Goal: Task Accomplishment & Management: Manage account settings

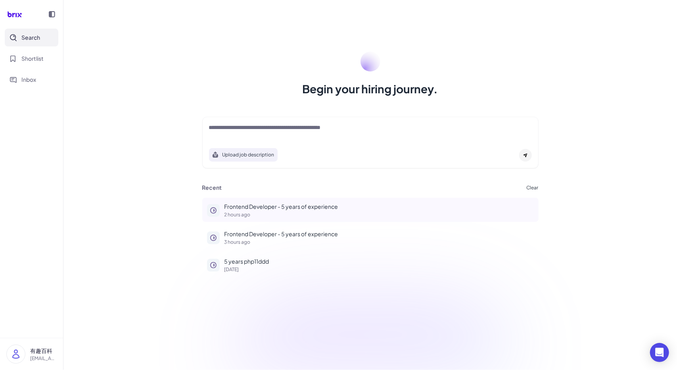
click at [268, 207] on p "Frontend Developer - 5 years of experience" at bounding box center [378, 206] width 309 height 8
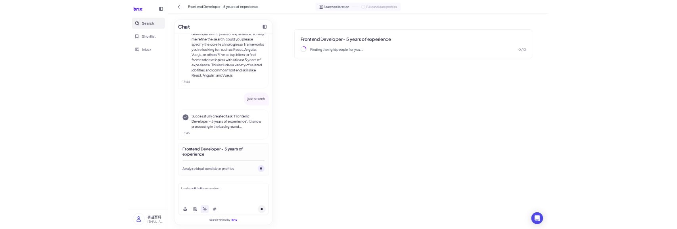
scroll to position [60, 0]
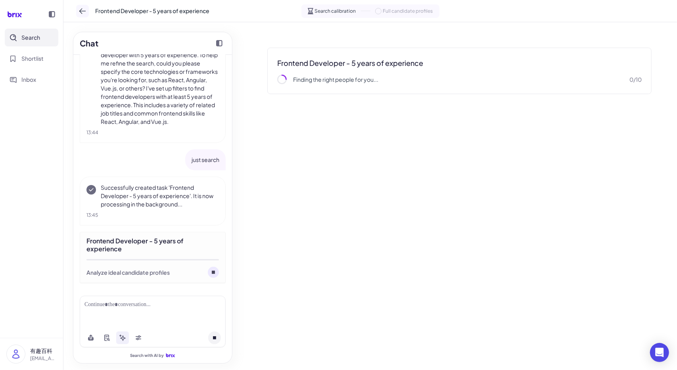
click at [78, 12] on button at bounding box center [82, 11] width 13 height 13
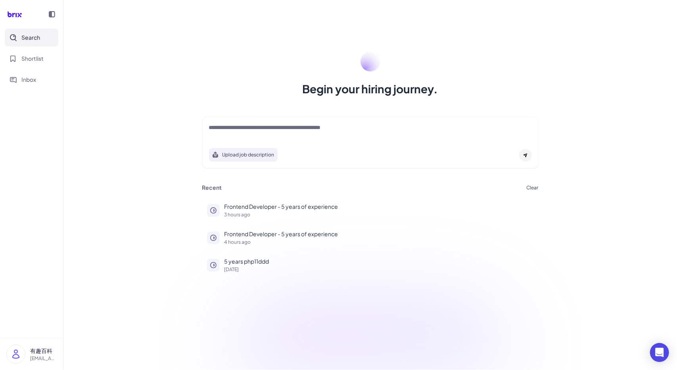
click at [546, 19] on div "Begin your hiring journey. Upload job description Job Titles Location Years of …" at bounding box center [370, 185] width 614 height 370
click at [241, 125] on textarea at bounding box center [370, 128] width 323 height 10
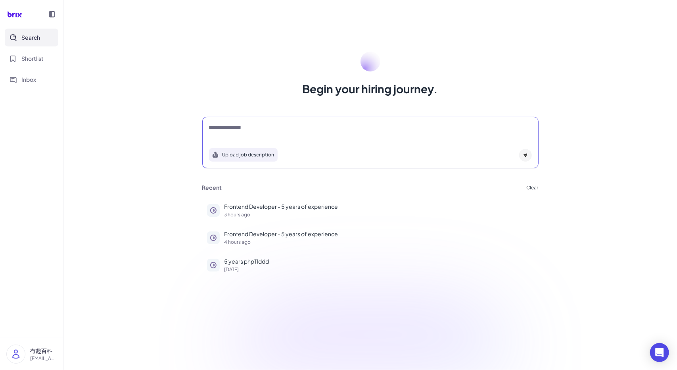
type textarea "**********"
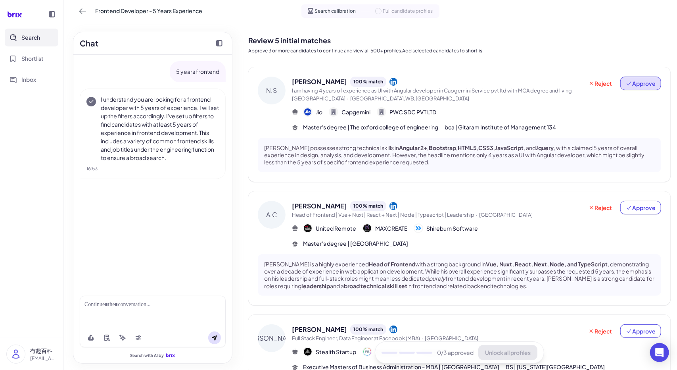
click at [637, 82] on span "Approve" at bounding box center [641, 83] width 30 height 8
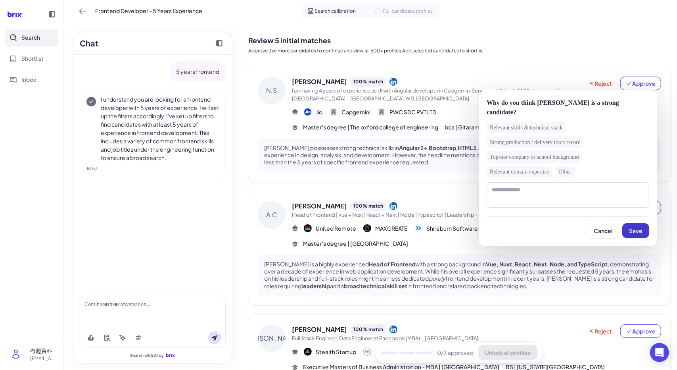
click at [644, 231] on button "Save" at bounding box center [635, 230] width 27 height 15
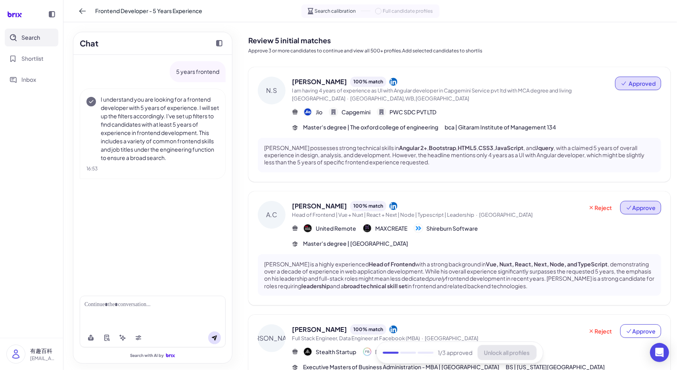
click at [640, 212] on button "Approve" at bounding box center [640, 207] width 41 height 13
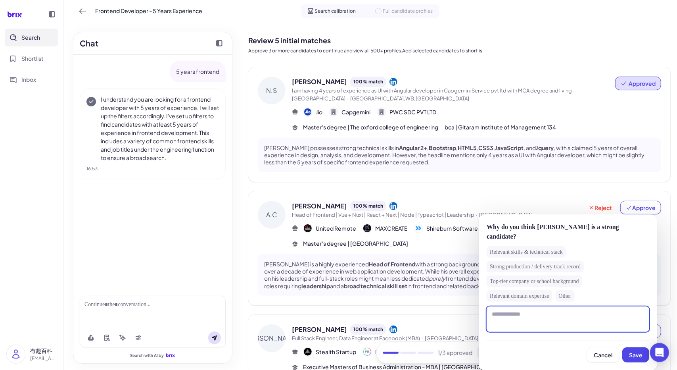
drag, startPoint x: 531, startPoint y: 313, endPoint x: 493, endPoint y: 312, distance: 38.5
click at [493, 312] on textarea at bounding box center [568, 318] width 163 height 25
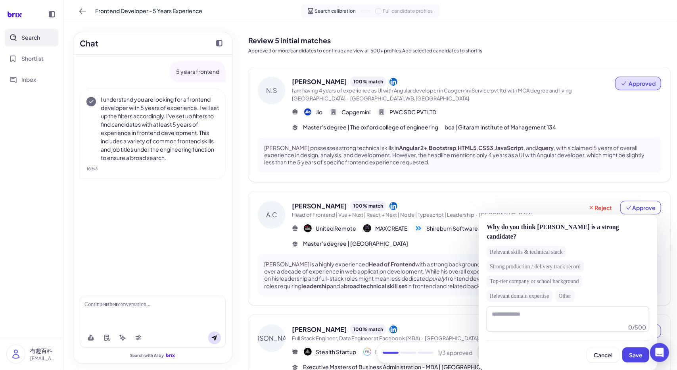
click at [659, 253] on div "A.C Alessio Cristiano 100 % match Head of Frontend | Vue + Nuxt | React + Next …" at bounding box center [459, 248] width 422 height 114
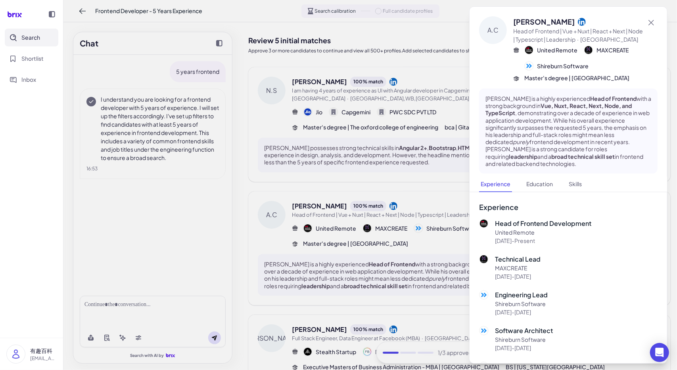
click at [444, 261] on div at bounding box center [338, 185] width 677 height 370
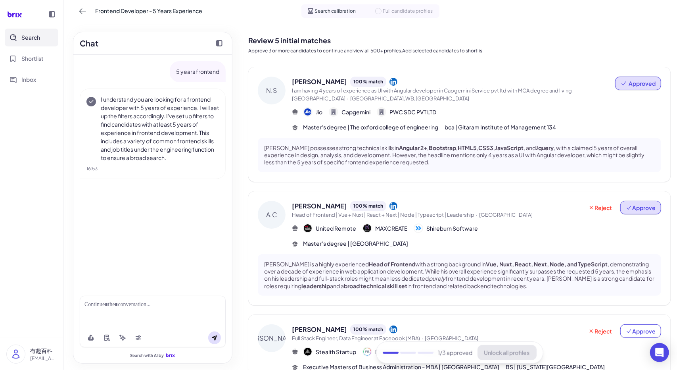
click at [652, 203] on button "Approve" at bounding box center [640, 207] width 41 height 13
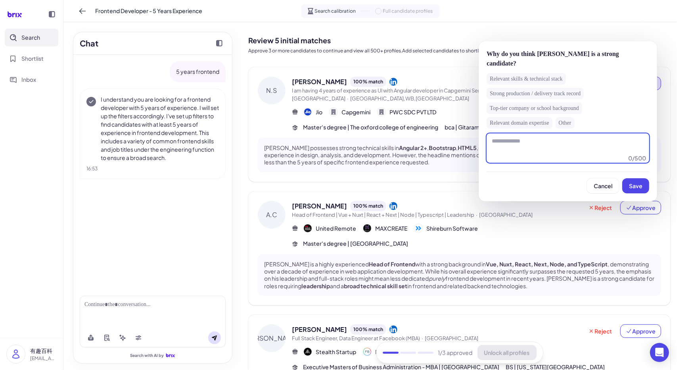
click at [539, 148] on textarea at bounding box center [568, 147] width 163 height 29
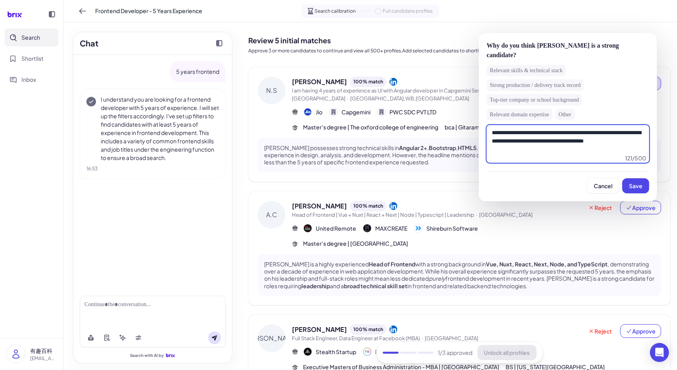
drag, startPoint x: 602, startPoint y: 146, endPoint x: 491, endPoint y: 134, distance: 111.2
click at [491, 134] on textarea "**********" at bounding box center [568, 144] width 163 height 38
click at [603, 146] on textarea "**********" at bounding box center [568, 144] width 163 height 38
paste textarea "**********"
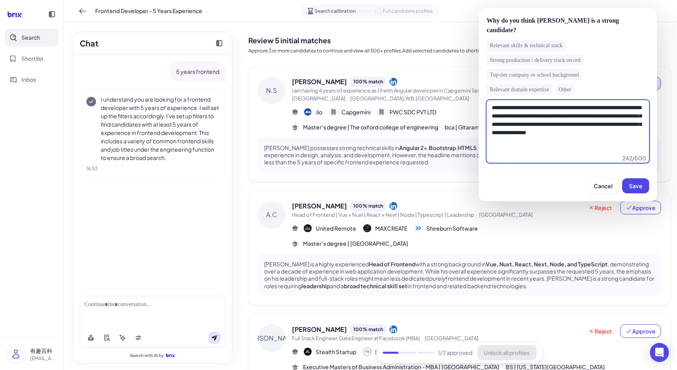
paste textarea "**********"
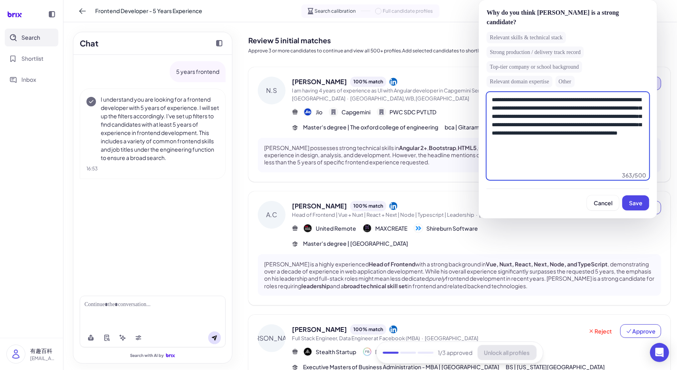
paste textarea "**********"
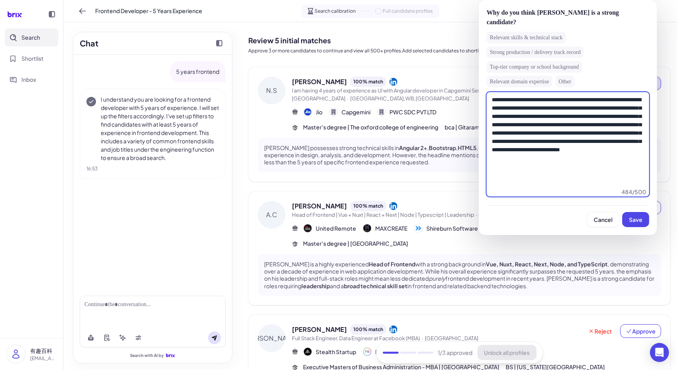
paste textarea "**********"
type textarea "**********"
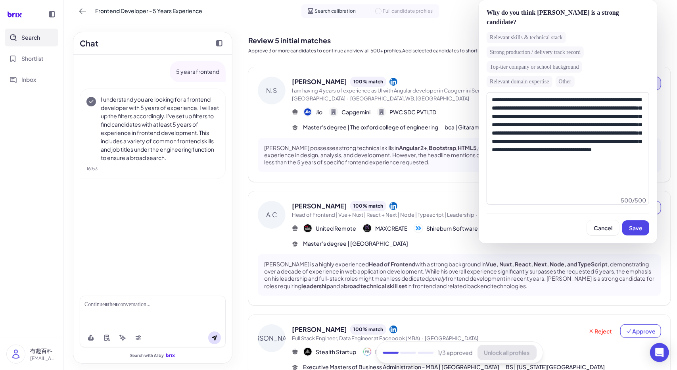
click at [568, 265] on strong "Vue, Nuxt, React, Next, Node, and TypeScript" at bounding box center [547, 263] width 122 height 7
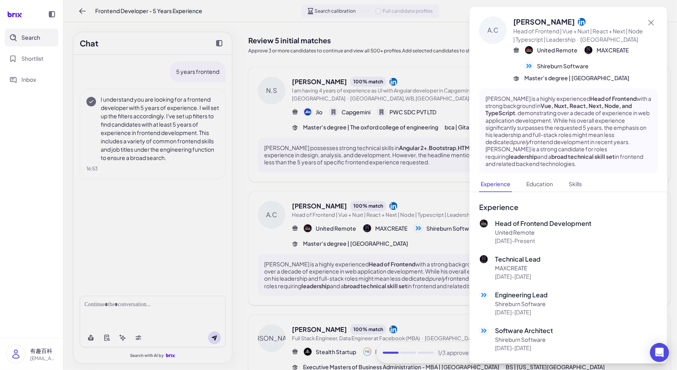
click at [412, 216] on div at bounding box center [338, 185] width 677 height 370
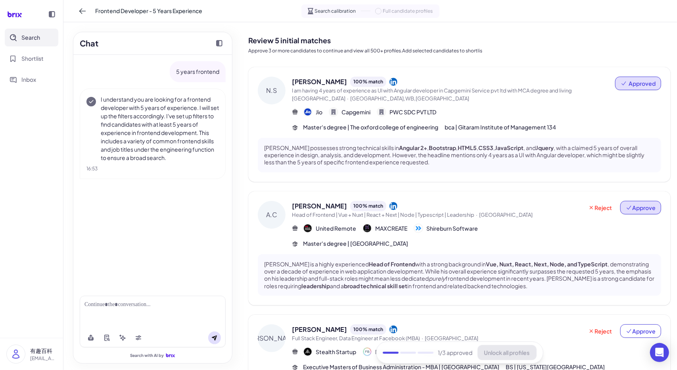
click at [631, 211] on span "Approve" at bounding box center [641, 207] width 30 height 8
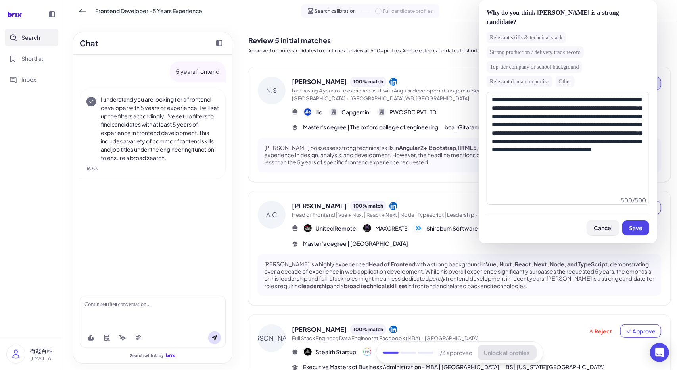
click at [609, 222] on button "Cancel" at bounding box center [603, 227] width 32 height 15
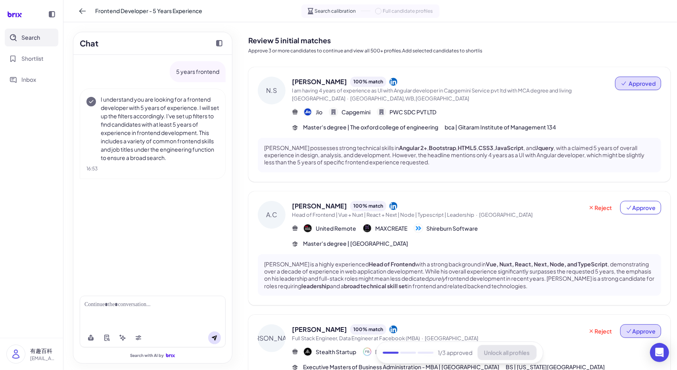
click at [641, 331] on span "Approve" at bounding box center [641, 331] width 30 height 8
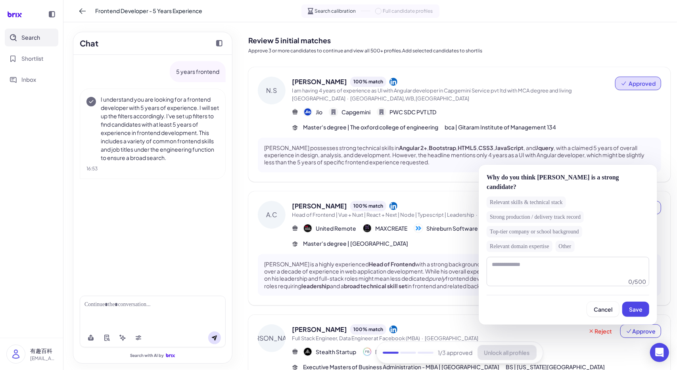
click at [407, 285] on strong "broad technical skill set" at bounding box center [375, 285] width 63 height 7
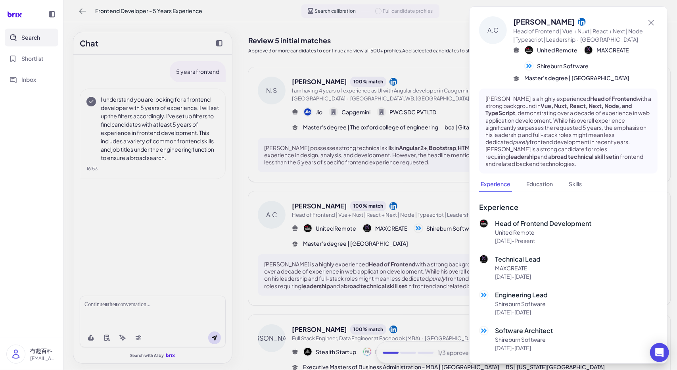
click at [190, 268] on div at bounding box center [338, 185] width 677 height 370
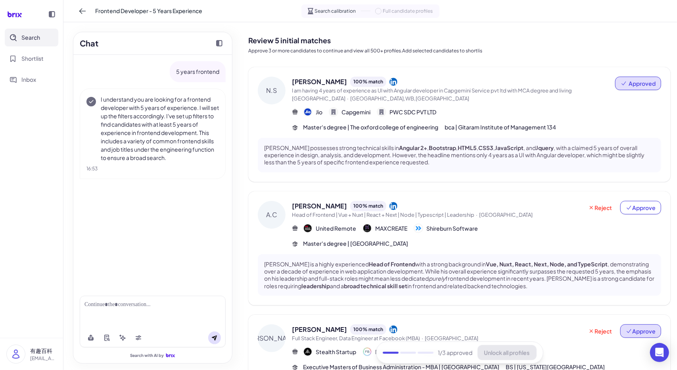
click at [631, 328] on span "Approve" at bounding box center [641, 331] width 30 height 8
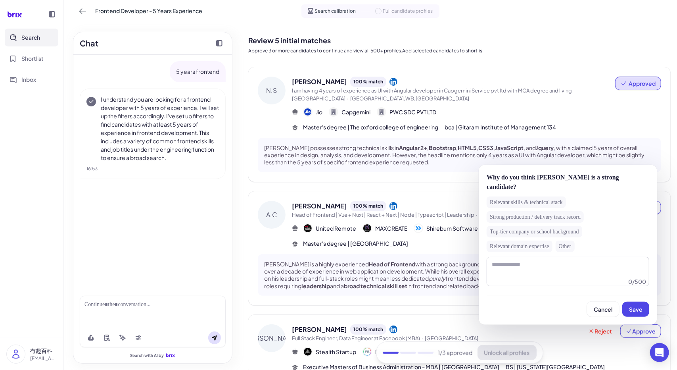
click at [633, 310] on span "Save" at bounding box center [635, 308] width 13 height 7
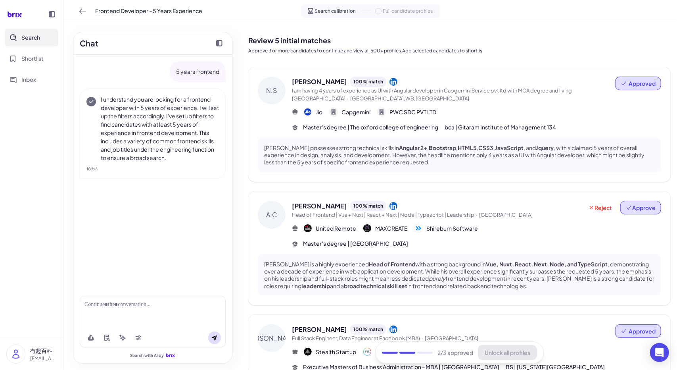
click at [631, 207] on span "Approve" at bounding box center [641, 207] width 30 height 8
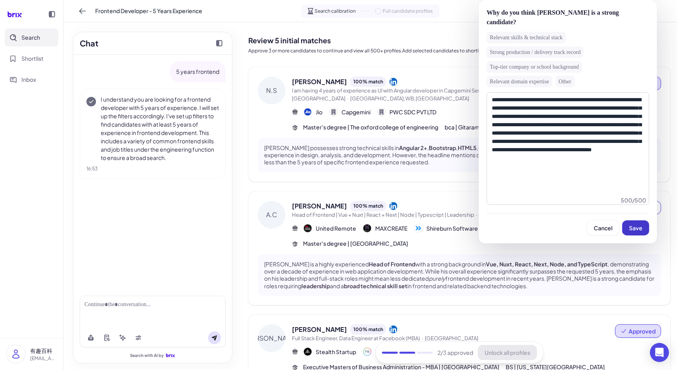
click at [633, 224] on span "Save" at bounding box center [635, 227] width 13 height 7
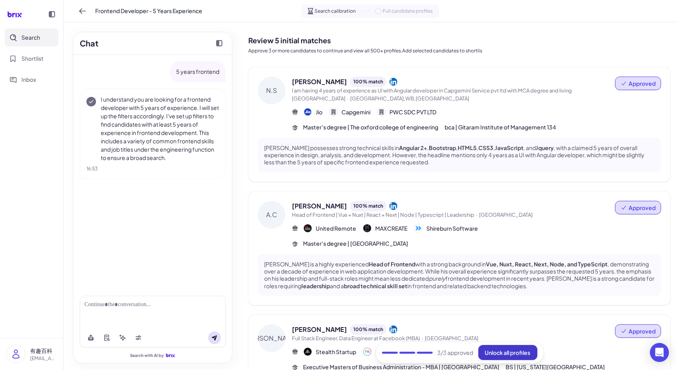
click at [492, 353] on span "Unlock all profiles" at bounding box center [508, 352] width 46 height 7
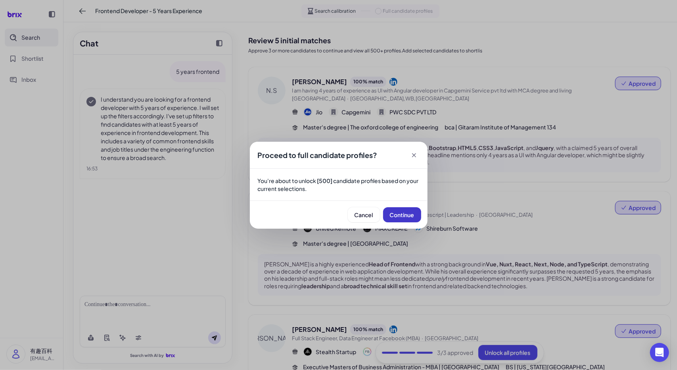
click at [399, 216] on span "Continue" at bounding box center [402, 214] width 25 height 7
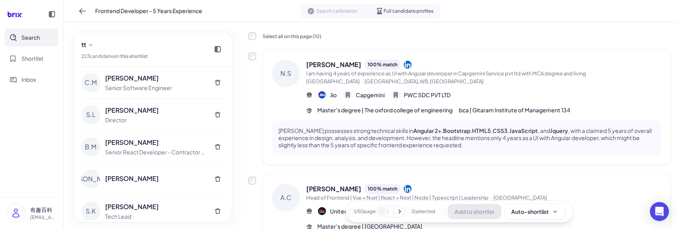
scroll to position [238, 0]
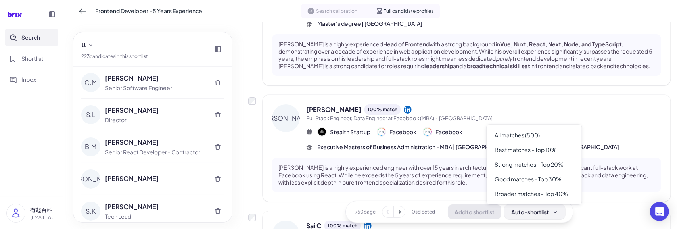
click at [525, 212] on div "Auto-shortlist" at bounding box center [534, 211] width 47 height 8
click at [540, 152] on div "Best matches - Top 10%" at bounding box center [534, 149] width 89 height 15
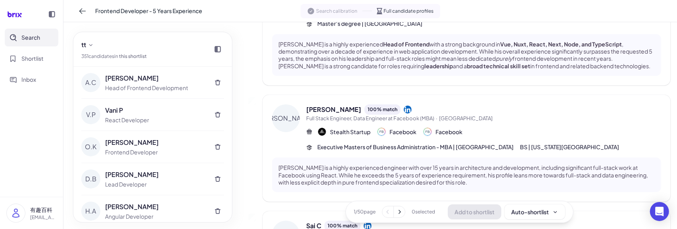
click at [46, 174] on nav "Search Shortlist Inbox" at bounding box center [31, 113] width 63 height 168
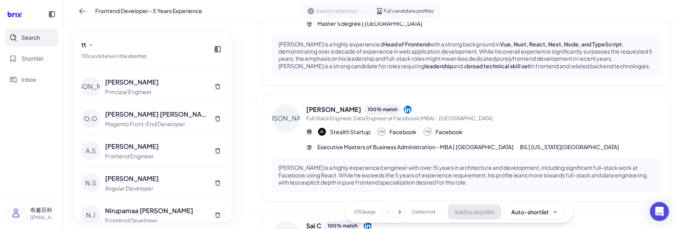
scroll to position [397, 0]
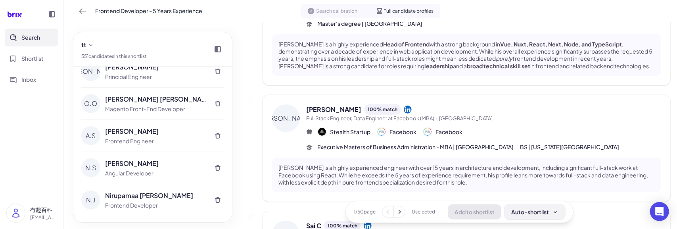
click at [531, 211] on div "Auto-shortlist" at bounding box center [534, 211] width 47 height 8
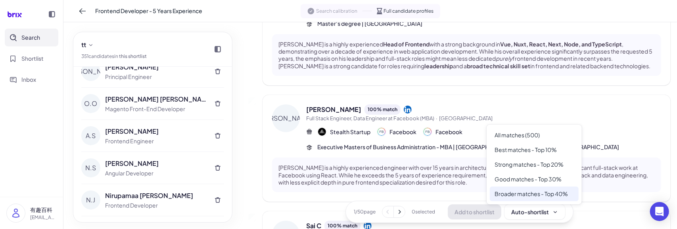
click at [545, 195] on div "Broader matches - Top 40%" at bounding box center [534, 193] width 89 height 15
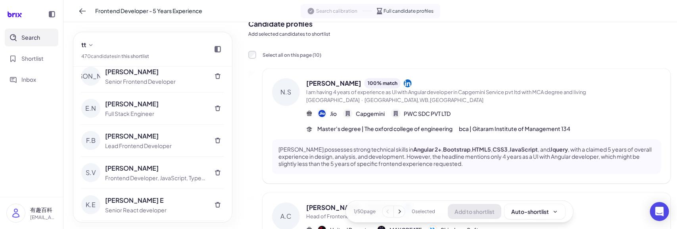
scroll to position [0, 0]
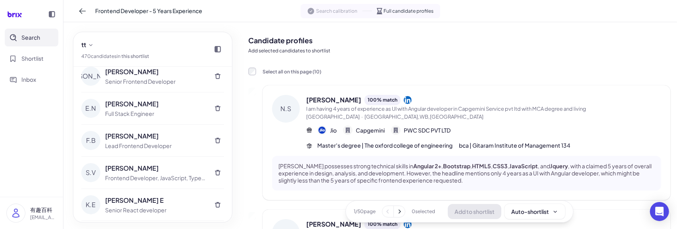
click at [222, 25] on div "tt 470 candidate s in this shortlist E.S Emad Saber Solution Architect Z.W Zach…" at bounding box center [152, 125] width 178 height 207
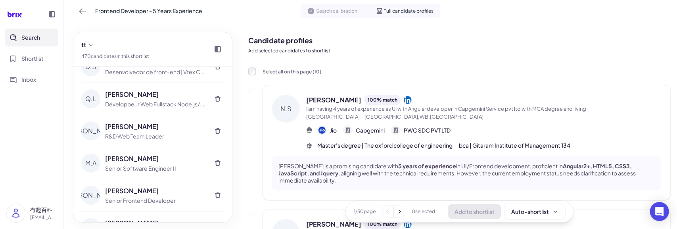
scroll to position [14880, 0]
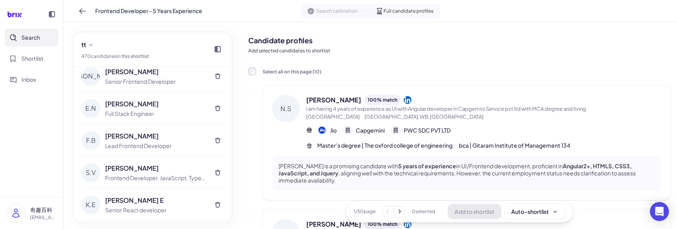
click at [396, 212] on icon at bounding box center [399, 211] width 8 height 8
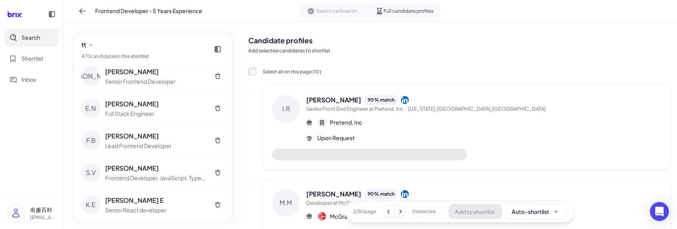
click at [396, 212] on icon at bounding box center [400, 211] width 8 height 8
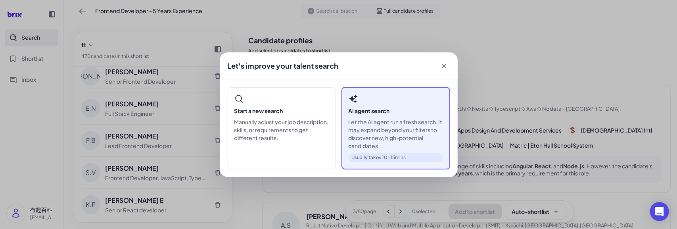
click at [419, 105] on div "AI agent search Let the AI agent run a fresh search. It may expand beyond your …" at bounding box center [396, 128] width 108 height 82
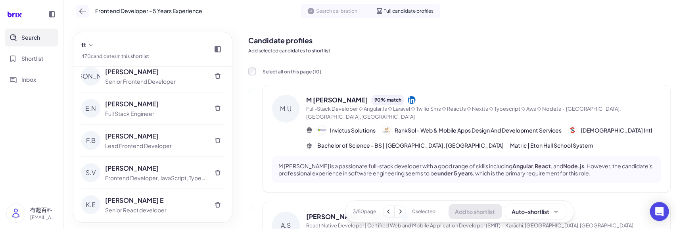
click at [86, 14] on button at bounding box center [82, 11] width 13 height 13
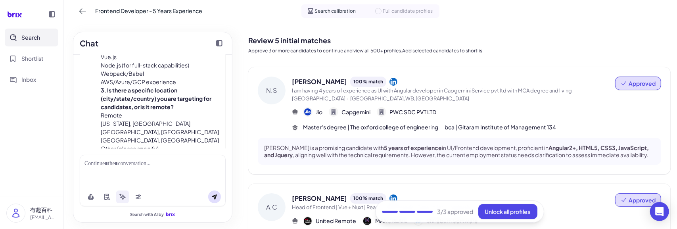
scroll to position [291, 0]
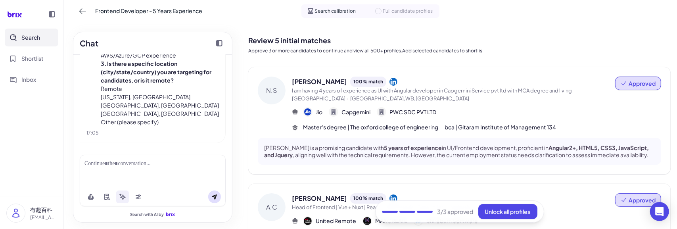
click at [122, 167] on div at bounding box center [152, 163] width 136 height 8
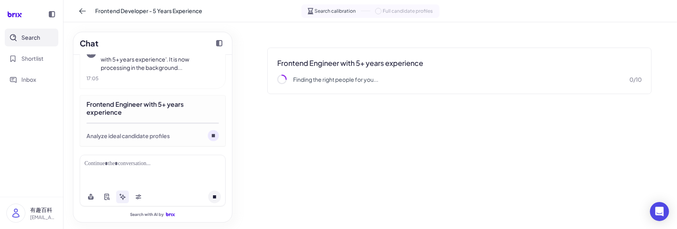
scroll to position [430, 0]
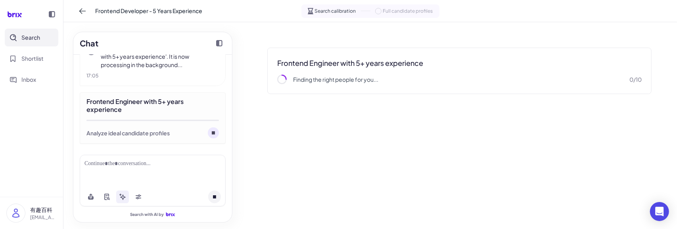
click at [271, 37] on div "Frontend Engineer with 5+ years experience Finding the right people for you... …" at bounding box center [459, 71] width 422 height 84
click at [31, 61] on span "Shortlist" at bounding box center [32, 58] width 22 height 8
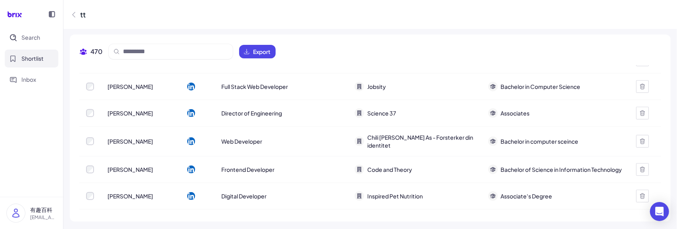
scroll to position [4928, 0]
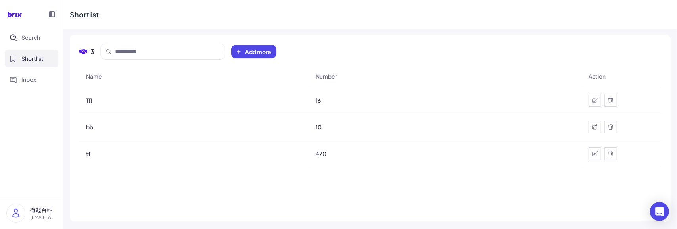
click at [308, 27] on div "Shortlist" at bounding box center [370, 14] width 614 height 29
click at [41, 33] on button "Search" at bounding box center [32, 38] width 54 height 18
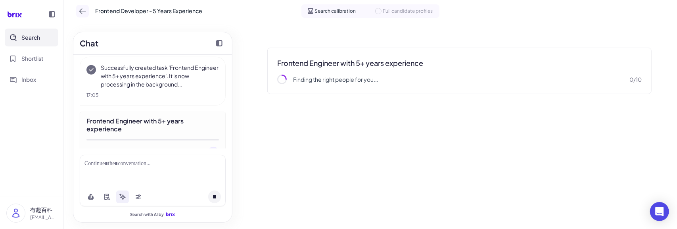
scroll to position [430, 0]
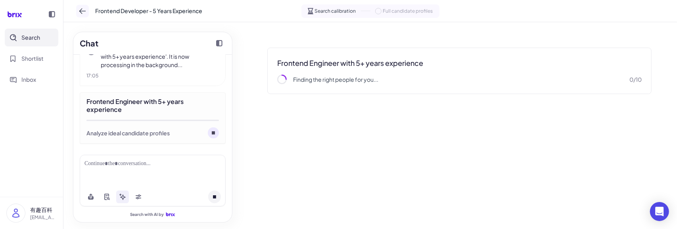
click at [85, 12] on icon at bounding box center [83, 11] width 8 height 8
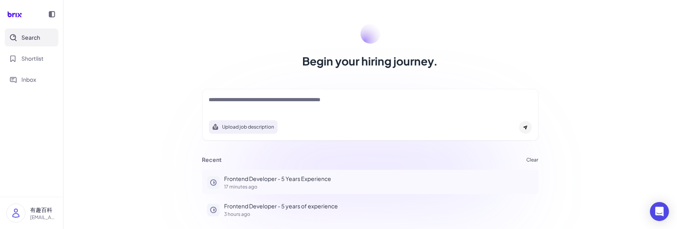
scroll to position [51, 0]
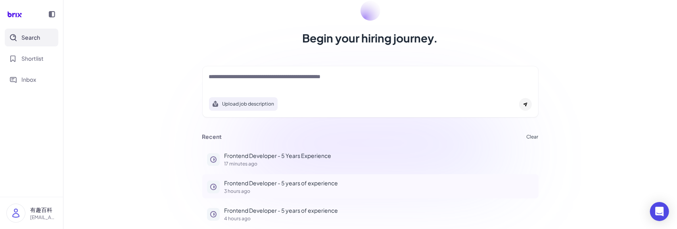
click at [264, 181] on p "Frontend Developer - 5 years of experience" at bounding box center [378, 183] width 309 height 8
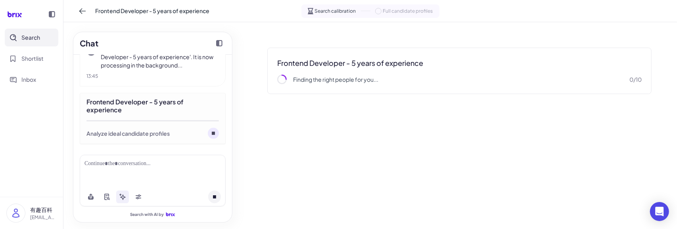
scroll to position [201, 0]
click at [211, 128] on circle at bounding box center [213, 131] width 11 height 11
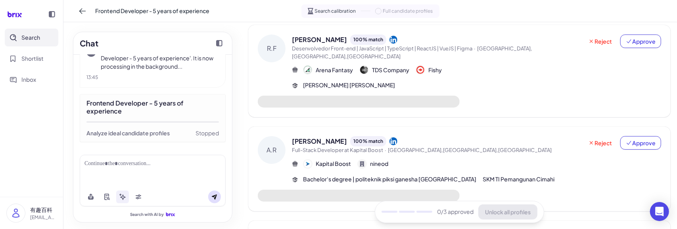
scroll to position [0, 0]
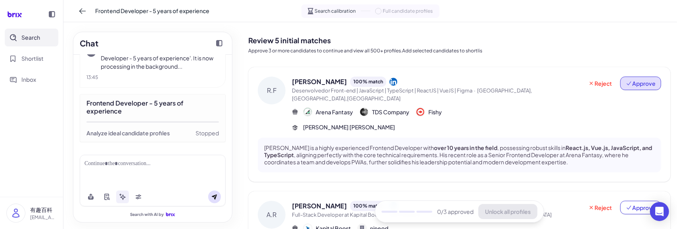
click at [649, 85] on span "Approve" at bounding box center [641, 83] width 30 height 8
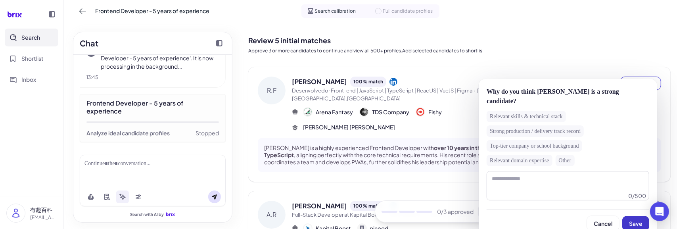
click at [636, 220] on span "Save" at bounding box center [635, 223] width 13 height 7
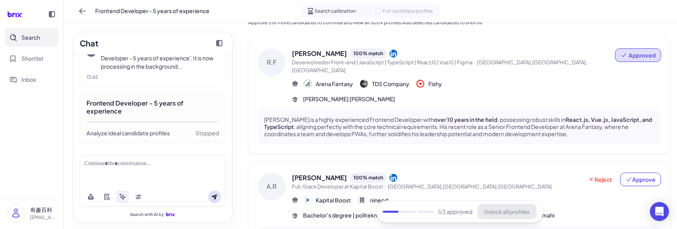
scroll to position [40, 0]
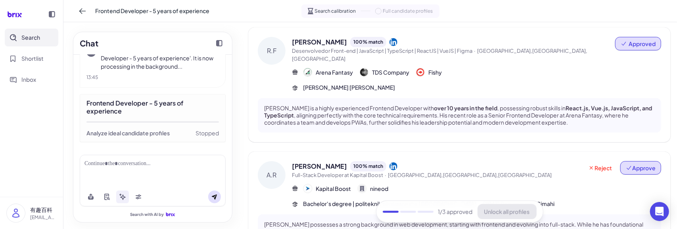
click at [638, 164] on span "Approve" at bounding box center [641, 168] width 30 height 8
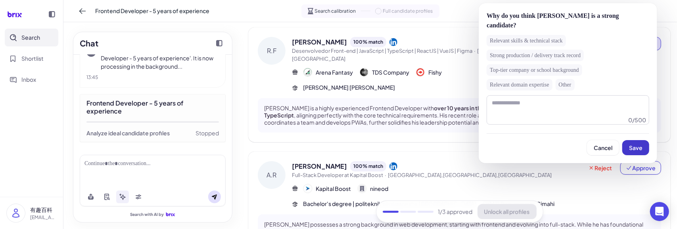
click at [632, 144] on span "Save" at bounding box center [635, 147] width 13 height 7
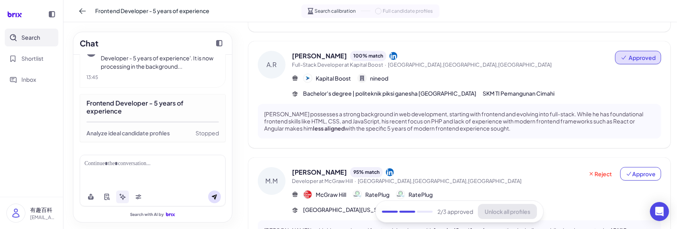
scroll to position [159, 0]
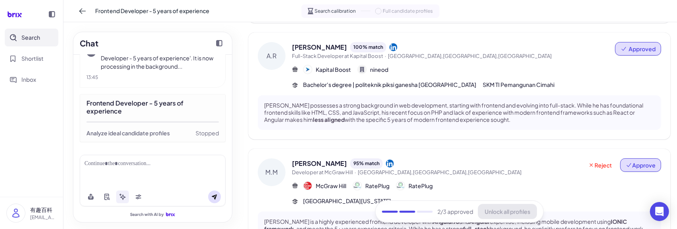
click at [639, 161] on span "Approve" at bounding box center [641, 165] width 30 height 8
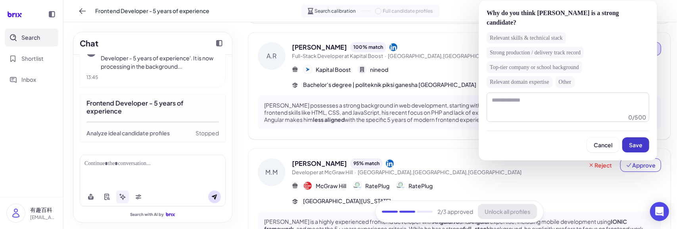
click at [631, 141] on span "Save" at bounding box center [635, 144] width 13 height 7
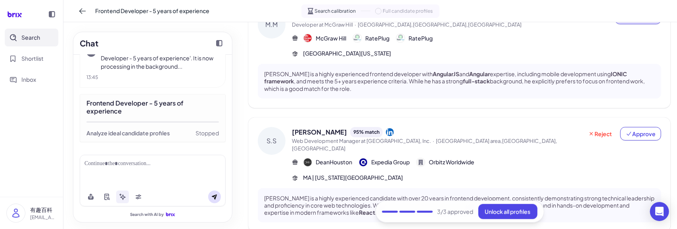
scroll to position [278, 0]
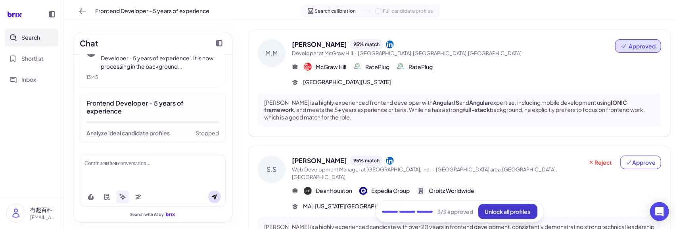
click at [503, 211] on span "Unlock all profiles" at bounding box center [508, 211] width 46 height 7
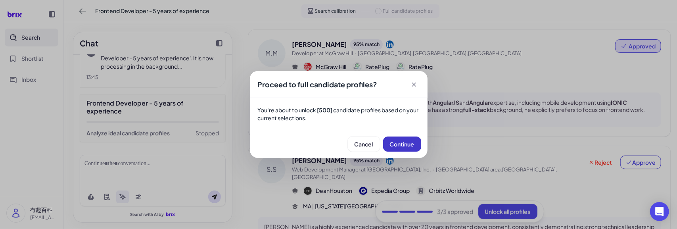
click at [404, 146] on span "Continue" at bounding box center [402, 143] width 25 height 7
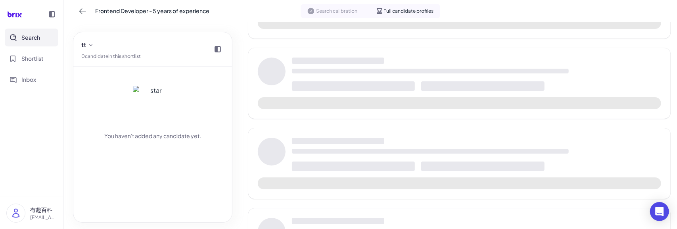
scroll to position [295, 0]
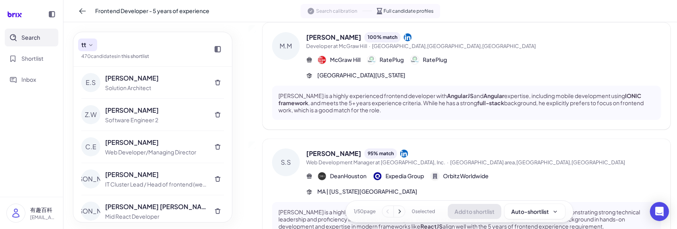
click at [93, 48] on button "tt" at bounding box center [87, 44] width 19 height 13
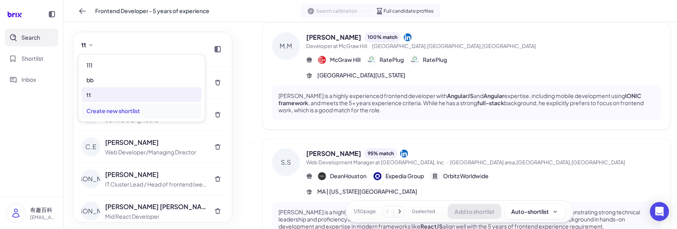
click at [111, 112] on div "Create new shortlist" at bounding box center [142, 111] width 120 height 15
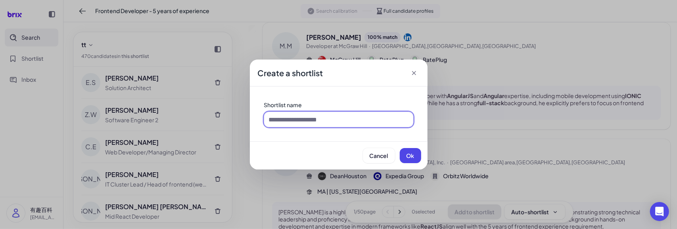
click at [284, 115] on input at bounding box center [338, 119] width 149 height 15
type input "**"
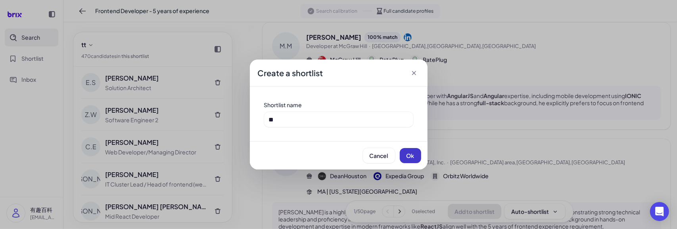
click at [407, 157] on span "Ok" at bounding box center [411, 155] width 8 height 7
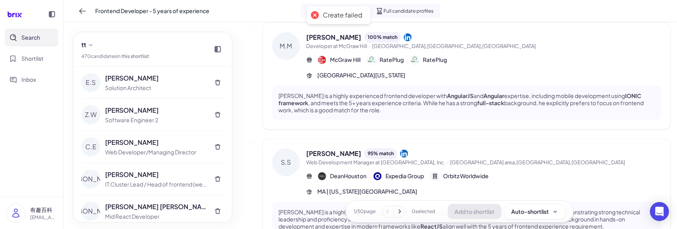
click at [96, 45] on div "Create a shortlist Shortlist name ** Cancel Ok" at bounding box center [338, 114] width 677 height 229
click at [92, 46] on div "Create a shortlist Shortlist name ** Cancel Ok" at bounding box center [338, 114] width 677 height 229
click at [131, 46] on div "Create a shortlist Shortlist name ** Cancel Ok" at bounding box center [338, 114] width 677 height 229
drag, startPoint x: 47, startPoint y: 158, endPoint x: 124, endPoint y: 112, distance: 89.9
click at [47, 158] on div "Create a shortlist Shortlist name ** Cancel Ok" at bounding box center [338, 114] width 677 height 229
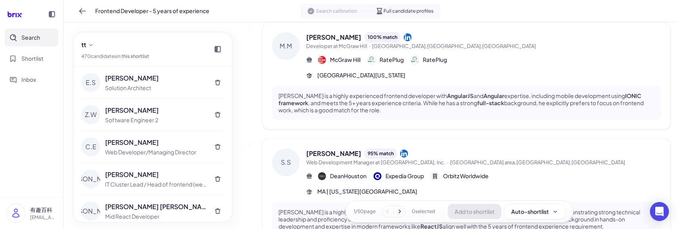
click at [90, 42] on div "Create a shortlist Shortlist name ** Cancel Ok" at bounding box center [338, 114] width 677 height 229
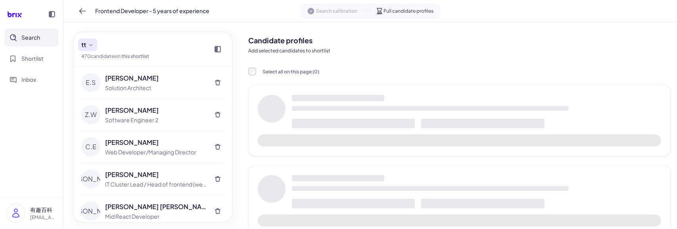
click at [96, 46] on button "tt" at bounding box center [87, 44] width 19 height 13
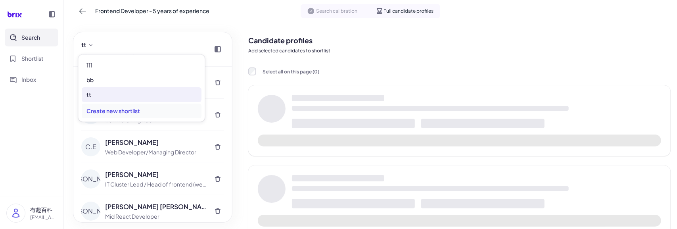
click at [111, 110] on div "Create new shortlist" at bounding box center [142, 111] width 120 height 15
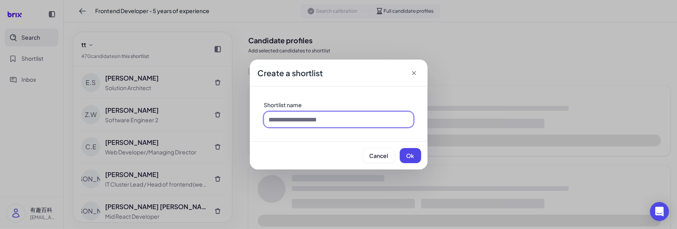
click at [318, 116] on input at bounding box center [338, 119] width 149 height 15
type input "*"
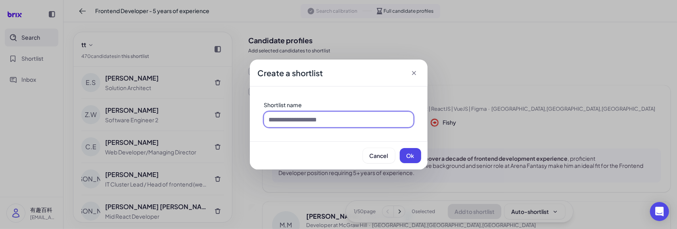
type input "*"
type input "**"
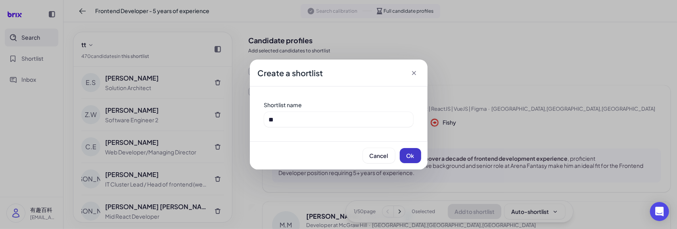
click at [403, 155] on button "Ok" at bounding box center [410, 155] width 21 height 15
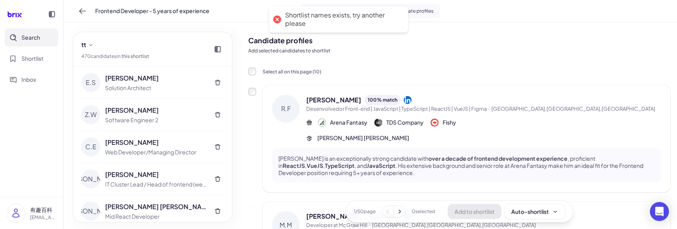
click at [85, 46] on div "Create a shortlist Shortlist name ** Cancel Ok" at bounding box center [338, 114] width 677 height 229
click at [27, 46] on div "Create a shortlist Shortlist name ** Cancel Ok" at bounding box center [338, 114] width 677 height 229
click at [20, 58] on div "Create a shortlist Shortlist name ** Cancel Ok" at bounding box center [338, 114] width 677 height 229
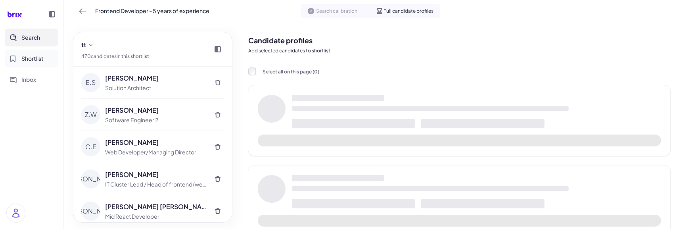
click at [38, 54] on button "Shortlist" at bounding box center [32, 59] width 54 height 18
click at [36, 58] on span "Shortlist" at bounding box center [32, 58] width 22 height 8
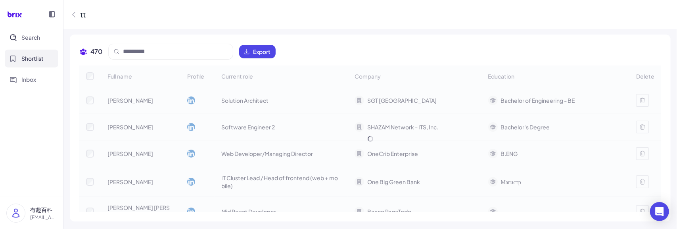
click at [75, 14] on icon at bounding box center [74, 15] width 8 height 8
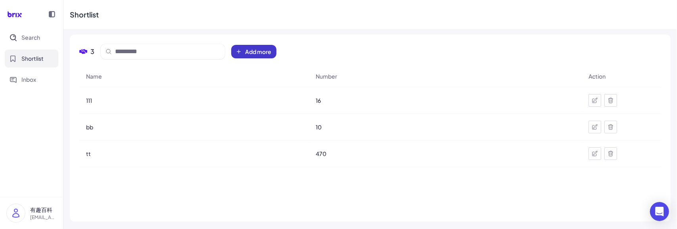
click at [251, 48] on span "Add more" at bounding box center [258, 52] width 26 height 8
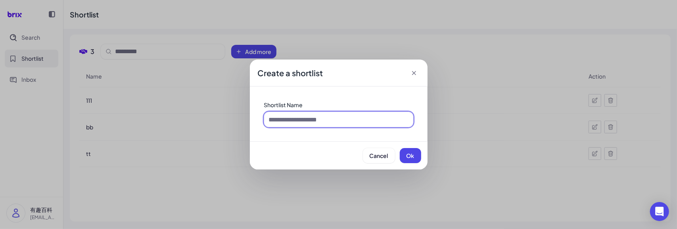
click at [299, 114] on input at bounding box center [338, 119] width 149 height 15
type input "**"
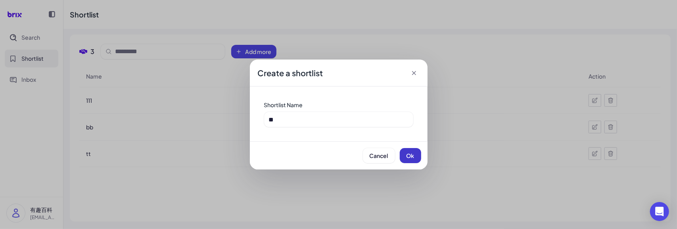
click at [413, 153] on span "Ok" at bounding box center [411, 155] width 8 height 7
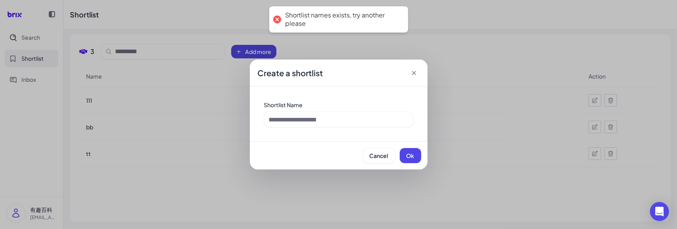
click at [240, 185] on div "Create a shortlist Shortlist Name Cancel Ok" at bounding box center [338, 114] width 677 height 229
click at [414, 73] on icon at bounding box center [414, 73] width 4 height 4
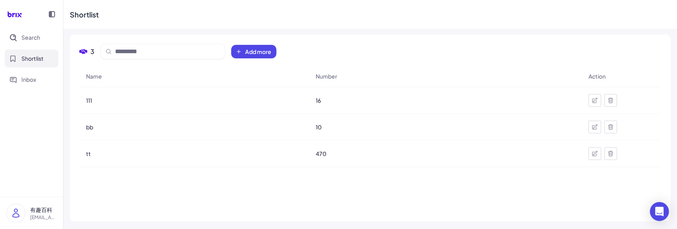
click at [213, 184] on div "Name Number Action 111 16 bb 10 tt 470" at bounding box center [370, 138] width 582 height 146
click at [13, 52] on button "Shortlist" at bounding box center [32, 59] width 54 height 18
click at [86, 154] on span "tt" at bounding box center [88, 154] width 5 height 8
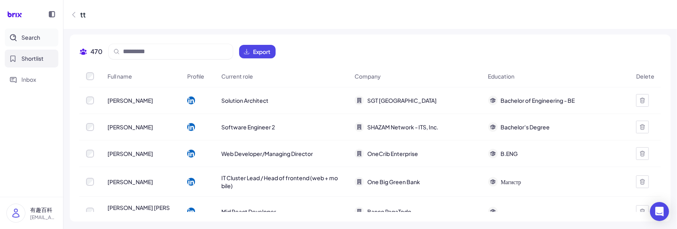
click at [32, 39] on span "Search" at bounding box center [30, 37] width 19 height 8
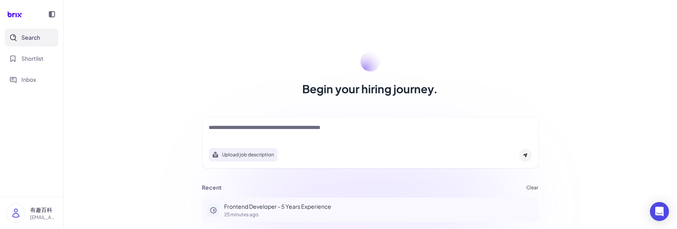
click at [247, 202] on p "Frontend Developer - 5 Years Experience" at bounding box center [378, 206] width 309 height 8
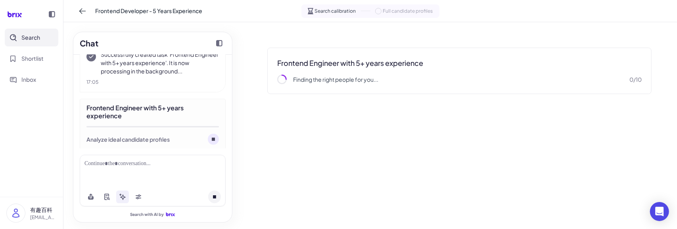
scroll to position [430, 0]
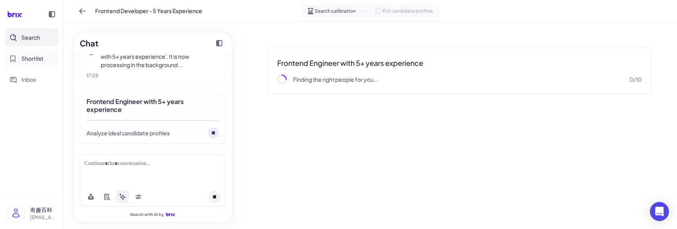
click at [31, 53] on button "Shortlist" at bounding box center [32, 59] width 54 height 18
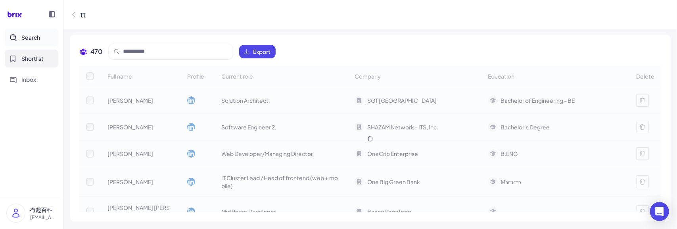
click at [31, 38] on span "Search" at bounding box center [30, 37] width 19 height 8
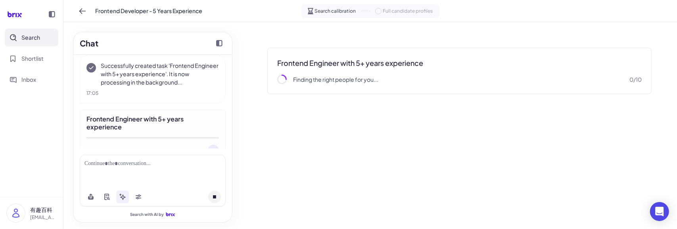
scroll to position [430, 0]
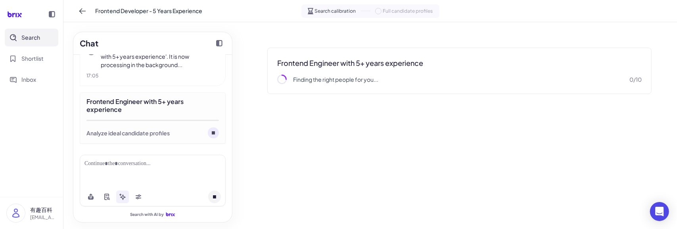
click at [75, 15] on div "Frontend Developer - 5 Years Experience Search calibration Full candidate profi…" at bounding box center [370, 11] width 614 height 22
click at [77, 15] on button at bounding box center [82, 11] width 13 height 13
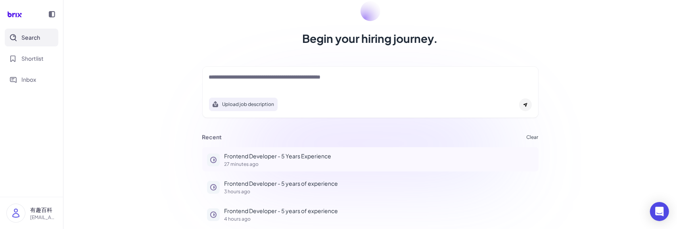
scroll to position [51, 0]
click at [280, 186] on div "Frontend Developer - 5 years of experience 3 hours ago" at bounding box center [378, 186] width 309 height 15
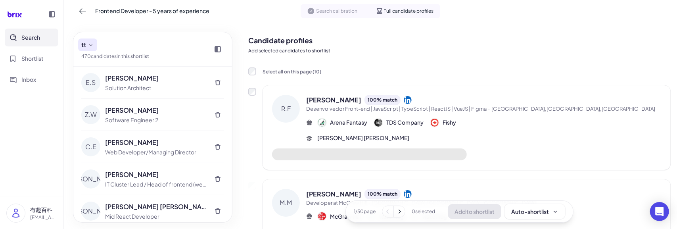
click at [93, 42] on icon at bounding box center [91, 45] width 6 height 6
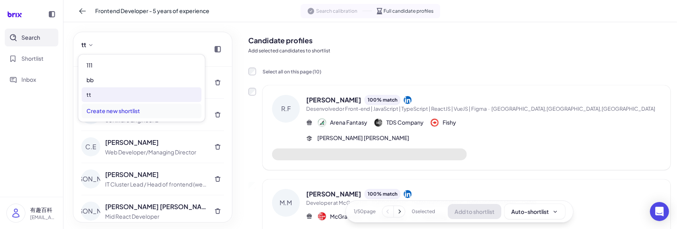
click at [109, 109] on div "Create new shortlist" at bounding box center [142, 111] width 120 height 15
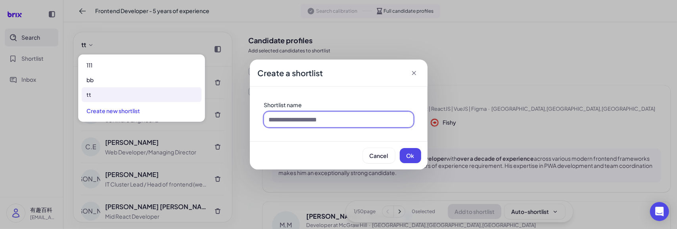
click at [300, 120] on input at bounding box center [338, 119] width 149 height 15
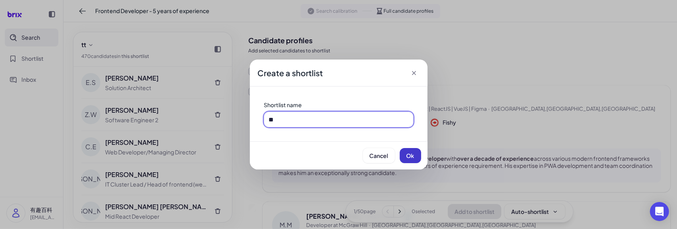
type input "**"
click at [407, 157] on span "Ok" at bounding box center [411, 155] width 8 height 7
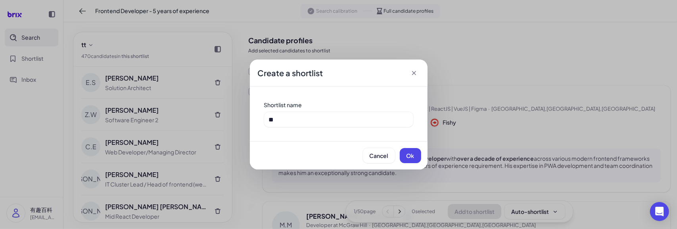
click at [488, 88] on div "Create a shortlist Shortlist name ** Cancel Ok" at bounding box center [338, 114] width 677 height 229
click at [412, 73] on icon at bounding box center [414, 73] width 8 height 8
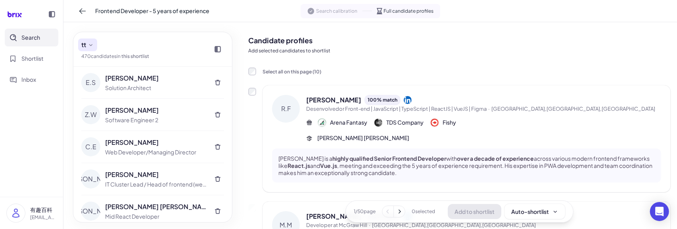
click at [89, 45] on icon at bounding box center [91, 45] width 6 height 6
click at [170, 38] on div "tt 470 candidate s in this shortlist" at bounding box center [152, 49] width 159 height 35
drag, startPoint x: 17, startPoint y: 52, endPoint x: 17, endPoint y: 58, distance: 5.6
click at [17, 52] on button "Shortlist" at bounding box center [32, 59] width 54 height 18
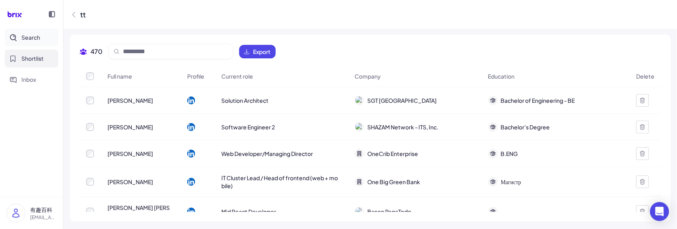
click at [31, 42] on button "Search" at bounding box center [32, 38] width 54 height 18
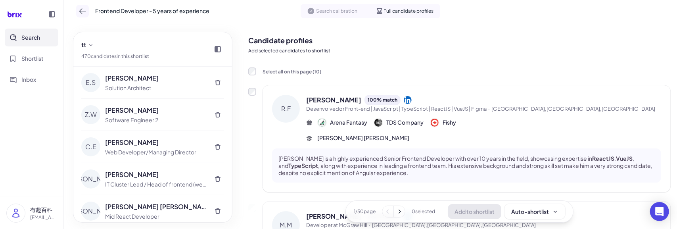
click at [81, 12] on icon at bounding box center [83, 11] width 8 height 8
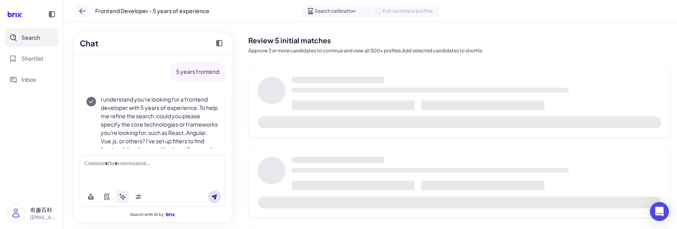
click at [81, 12] on icon at bounding box center [83, 11] width 8 height 8
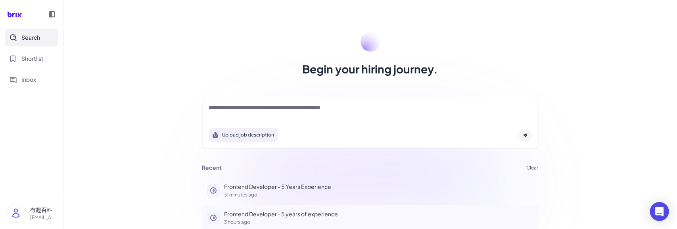
scroll to position [51, 0]
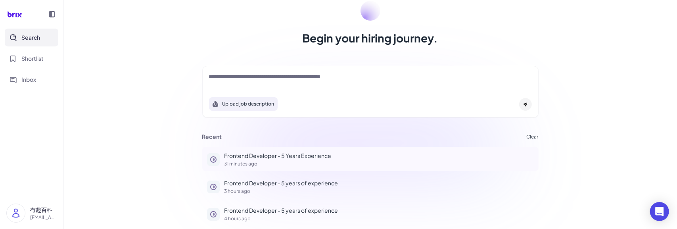
click at [256, 154] on p "Frontend Developer - 5 Years Experience" at bounding box center [378, 156] width 309 height 8
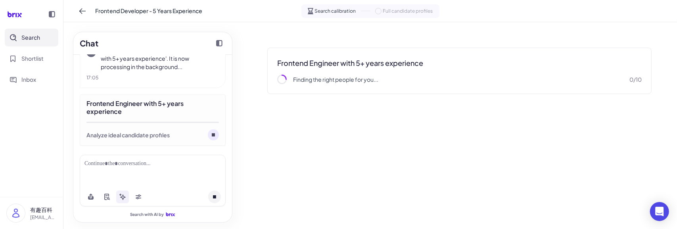
scroll to position [430, 0]
click at [395, 36] on div "Frontend Engineer with 5+ years experience Finding the right people for you... …" at bounding box center [459, 71] width 422 height 84
click at [77, 15] on button at bounding box center [82, 11] width 13 height 13
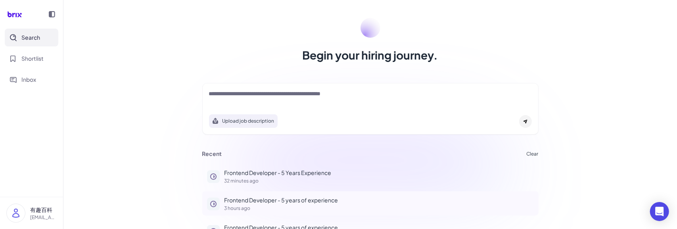
scroll to position [51, 0]
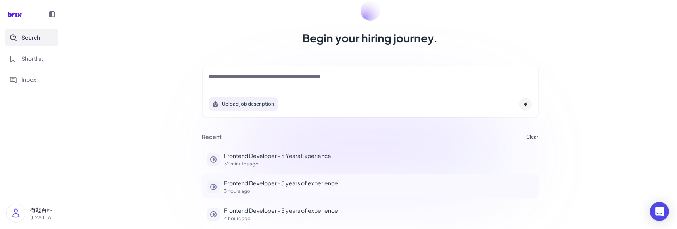
click at [268, 183] on p "Frontend Developer - 5 years of experience" at bounding box center [378, 183] width 309 height 8
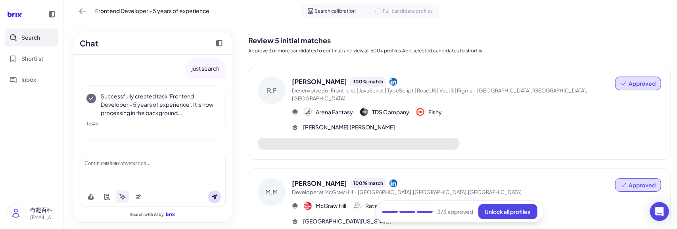
scroll to position [190, 0]
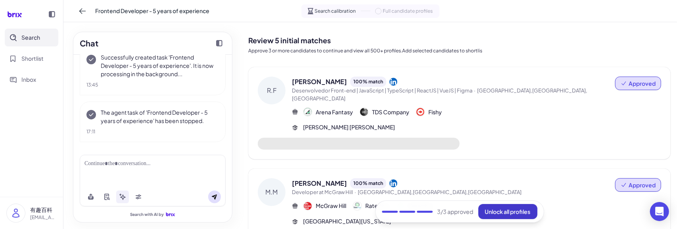
click at [491, 207] on button "Unlock all profiles" at bounding box center [507, 211] width 59 height 15
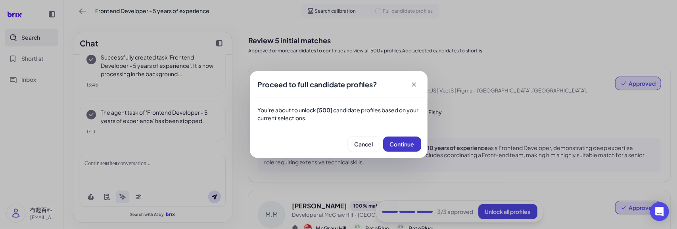
click at [392, 142] on span "Continue" at bounding box center [402, 143] width 25 height 7
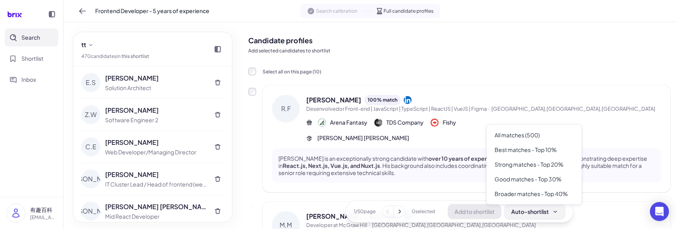
click at [542, 214] on div "Auto-shortlist" at bounding box center [534, 211] width 47 height 8
click at [537, 130] on div "All matches (500)" at bounding box center [534, 135] width 89 height 15
click at [530, 209] on div "Auto-shortlist" at bounding box center [534, 211] width 47 height 8
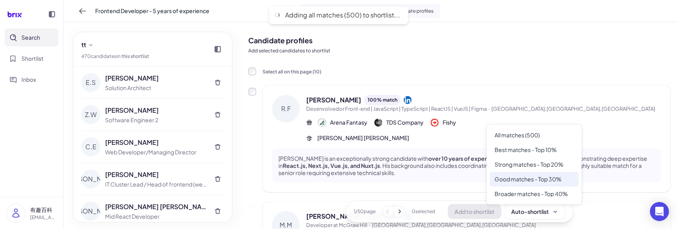
click at [538, 176] on div "Good matches - Top 30%" at bounding box center [534, 179] width 89 height 15
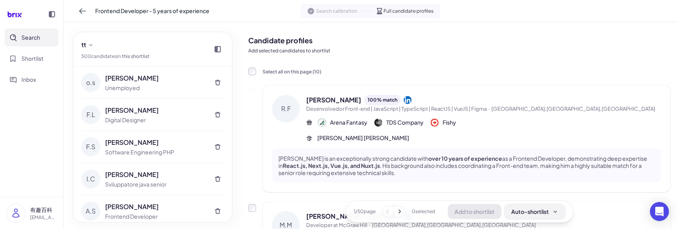
click at [528, 207] on button "Auto-shortlist" at bounding box center [534, 211] width 61 height 15
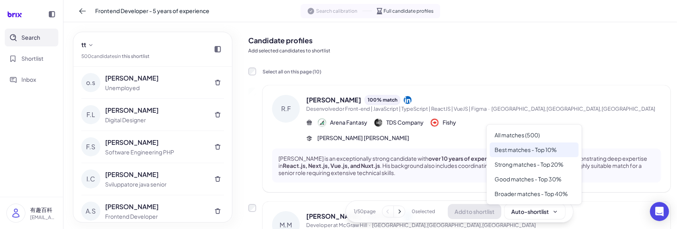
click at [542, 153] on div "Best matches - Top 10%" at bounding box center [534, 149] width 89 height 15
